Goal: Task Accomplishment & Management: Use online tool/utility

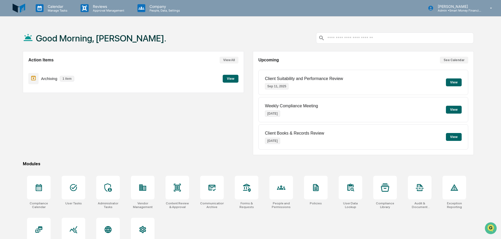
click at [235, 82] on button "View" at bounding box center [231, 79] width 16 height 8
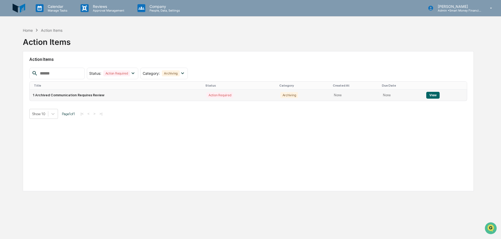
click at [239, 99] on td "Action Required" at bounding box center [240, 95] width 74 height 11
click at [431, 94] on button "View" at bounding box center [432, 95] width 13 height 7
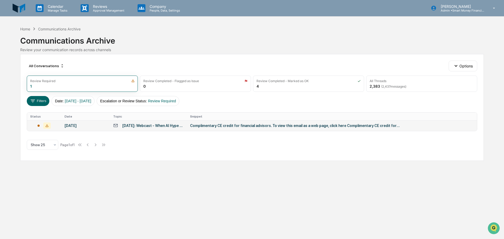
click at [187, 125] on td "[DATE]: Webcast - When AI Hype Meets Tariff Shock: Is Complacency Your Greatest…" at bounding box center [148, 125] width 77 height 10
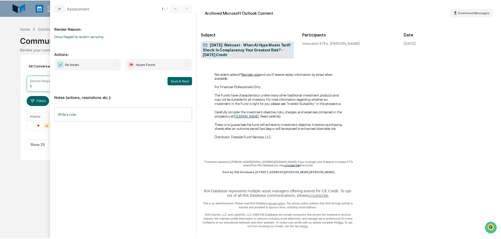
scroll to position [236, 0]
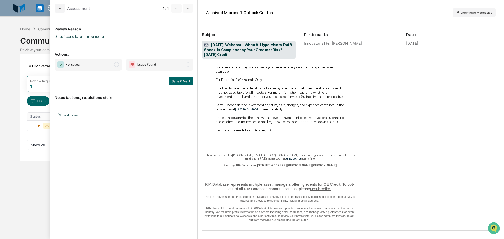
click at [119, 60] on span "No Issues" at bounding box center [88, 65] width 67 height 12
click at [173, 84] on button "Save & Next" at bounding box center [180, 81] width 25 height 8
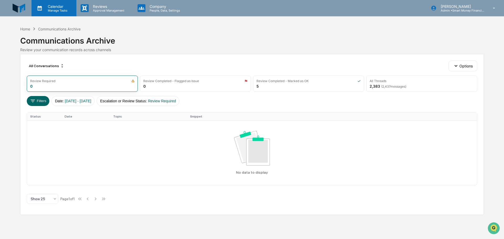
click at [40, 14] on div "Calendar Manage Tasks" at bounding box center [53, 8] width 45 height 16
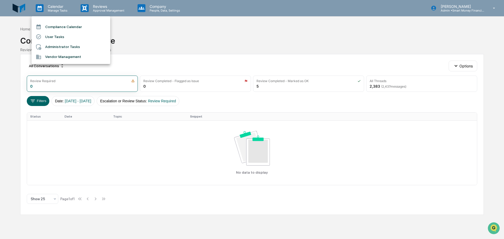
click at [54, 26] on li "Compliance Calendar" at bounding box center [70, 27] width 79 height 10
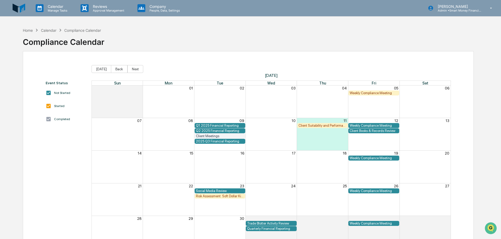
click at [307, 120] on div "11" at bounding box center [322, 120] width 51 height 5
click at [314, 125] on div "Client Suitability and Performance Review" at bounding box center [323, 126] width 48 height 4
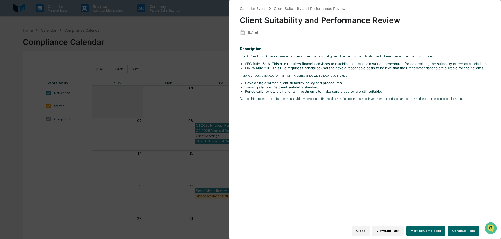
click at [454, 226] on button "Continue Task" at bounding box center [463, 231] width 31 height 10
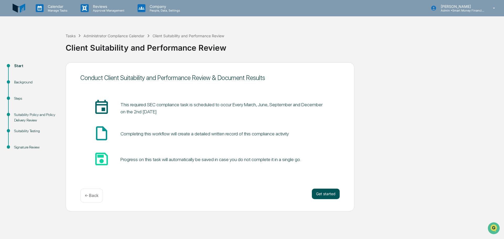
click at [329, 194] on button "Get started" at bounding box center [326, 194] width 28 height 10
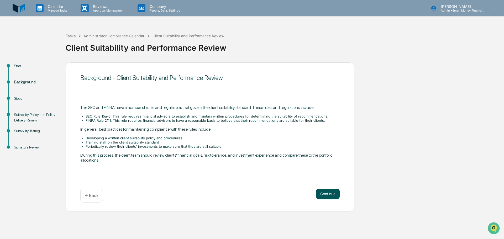
click at [320, 192] on button "Continue" at bounding box center [328, 194] width 24 height 10
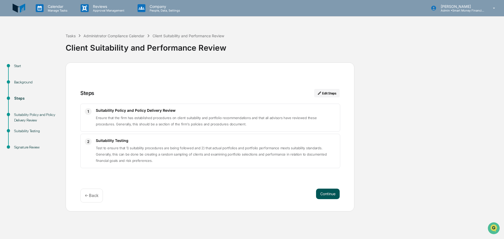
click at [325, 192] on button "Continue" at bounding box center [328, 194] width 24 height 10
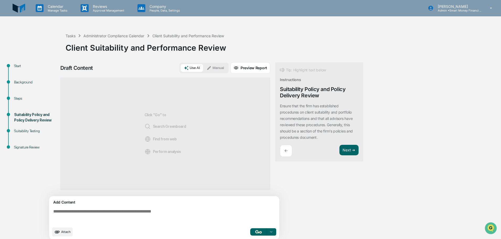
click at [282, 115] on div "Ensure that the firm has established procedures on client suitability and portf…" at bounding box center [319, 122] width 79 height 38
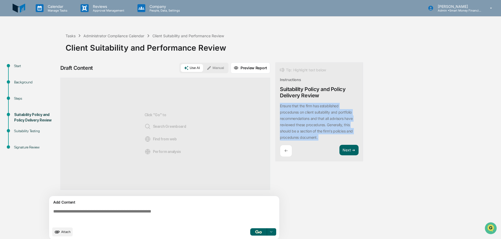
click at [282, 115] on div "Ensure that the firm has established procedures on client suitability and portf…" at bounding box center [319, 122] width 79 height 38
click at [287, 115] on div "Ensure that the firm has established procedures on client suitability and portf…" at bounding box center [319, 122] width 79 height 38
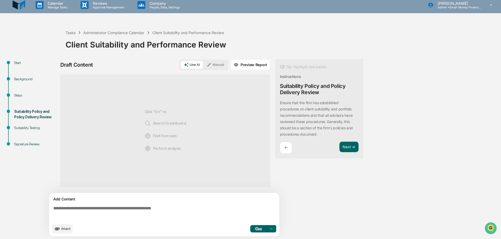
scroll to position [4, 0]
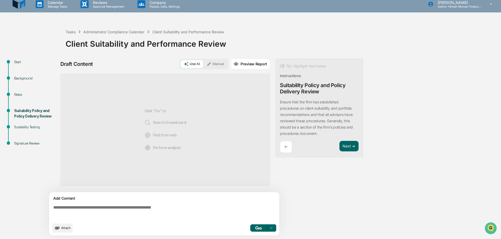
click at [144, 210] on textarea at bounding box center [165, 212] width 228 height 19
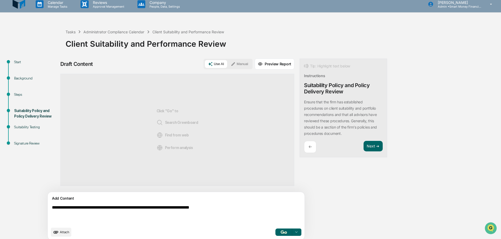
type textarea "**********"
click at [292, 230] on div at bounding box center [296, 232] width 8 height 8
click at [260, 222] on span "Perform Analysis with Information" at bounding box center [262, 223] width 59 height 8
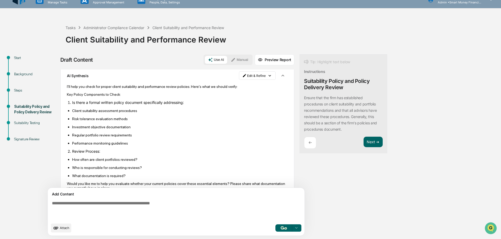
scroll to position [32, 0]
